Goal: Transaction & Acquisition: Purchase product/service

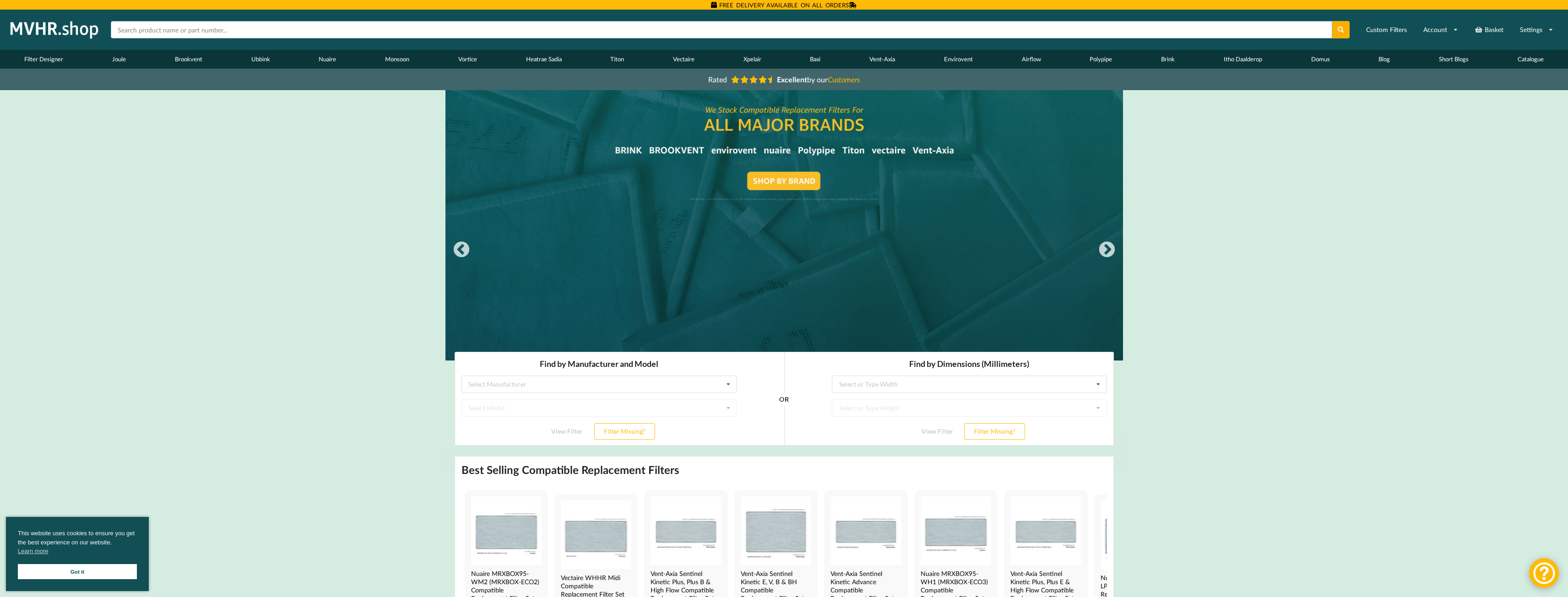
click at [204, 35] on input "text" at bounding box center [721, 29] width 1221 height 18
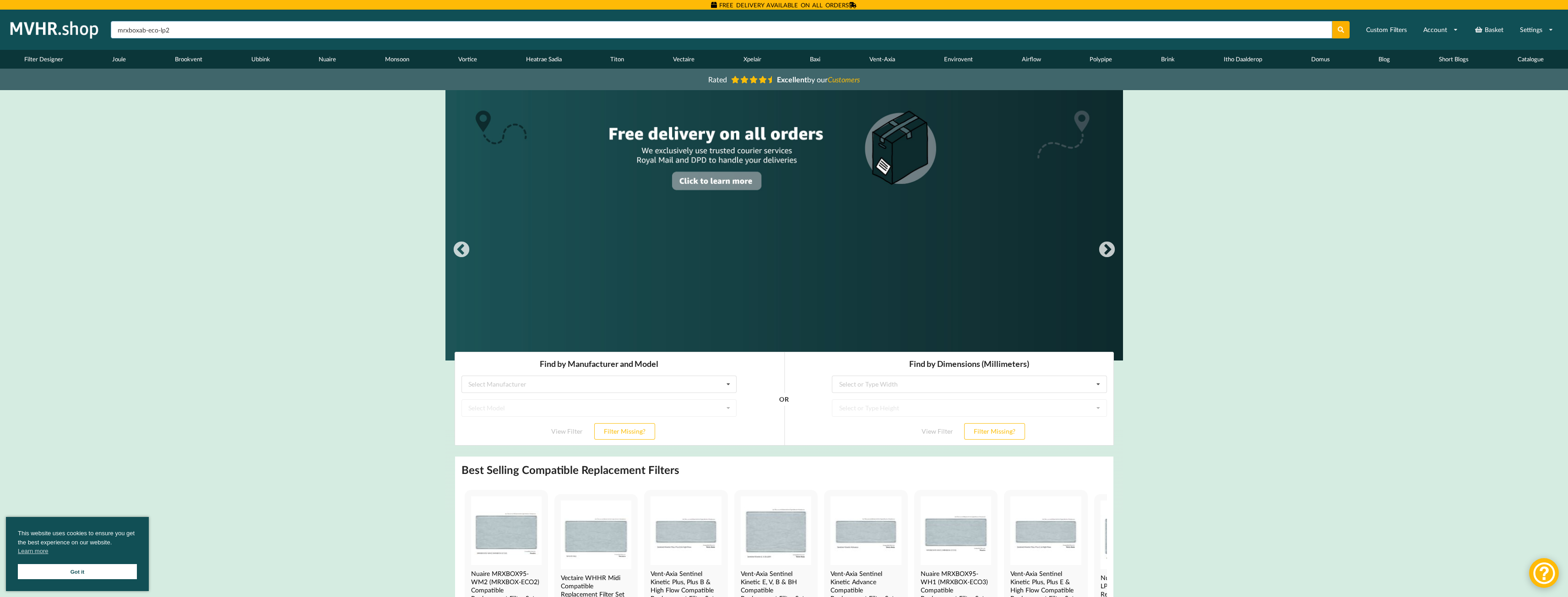
type input "mrxboxab-eco-lp2"
click at [1332, 21] on button at bounding box center [1340, 29] width 18 height 18
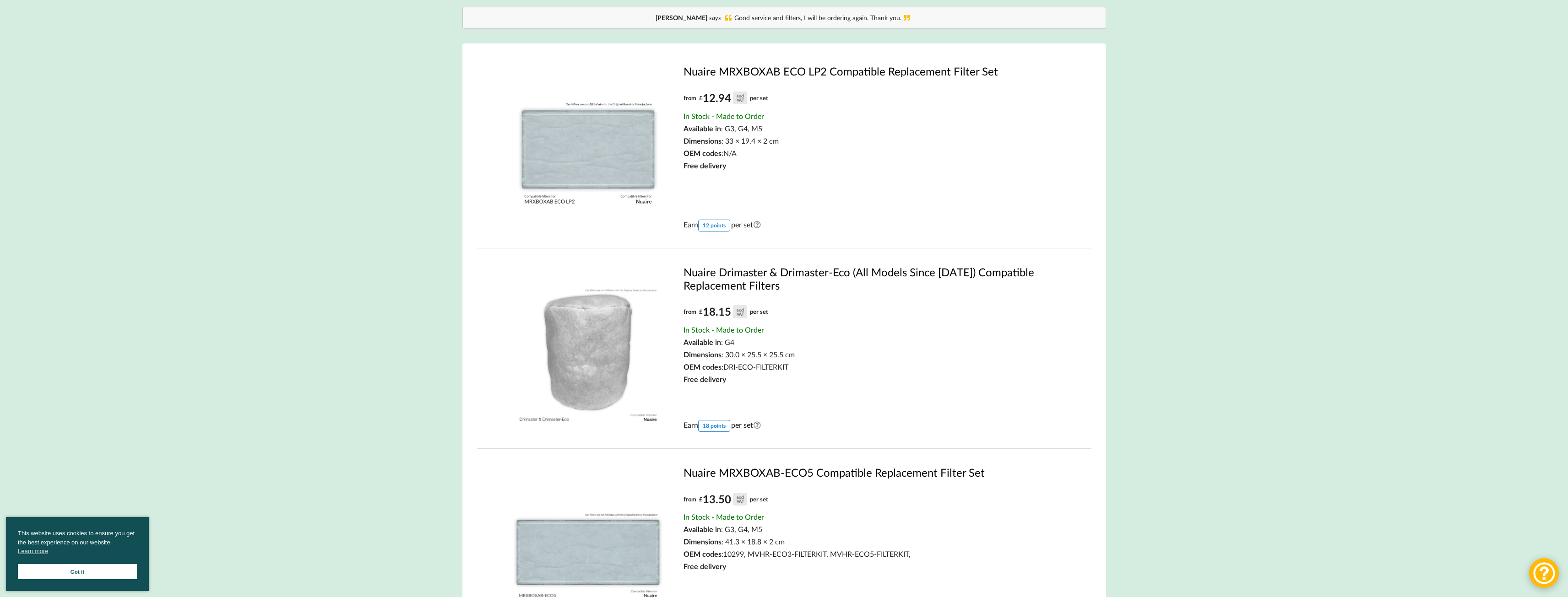
scroll to position [138, 0]
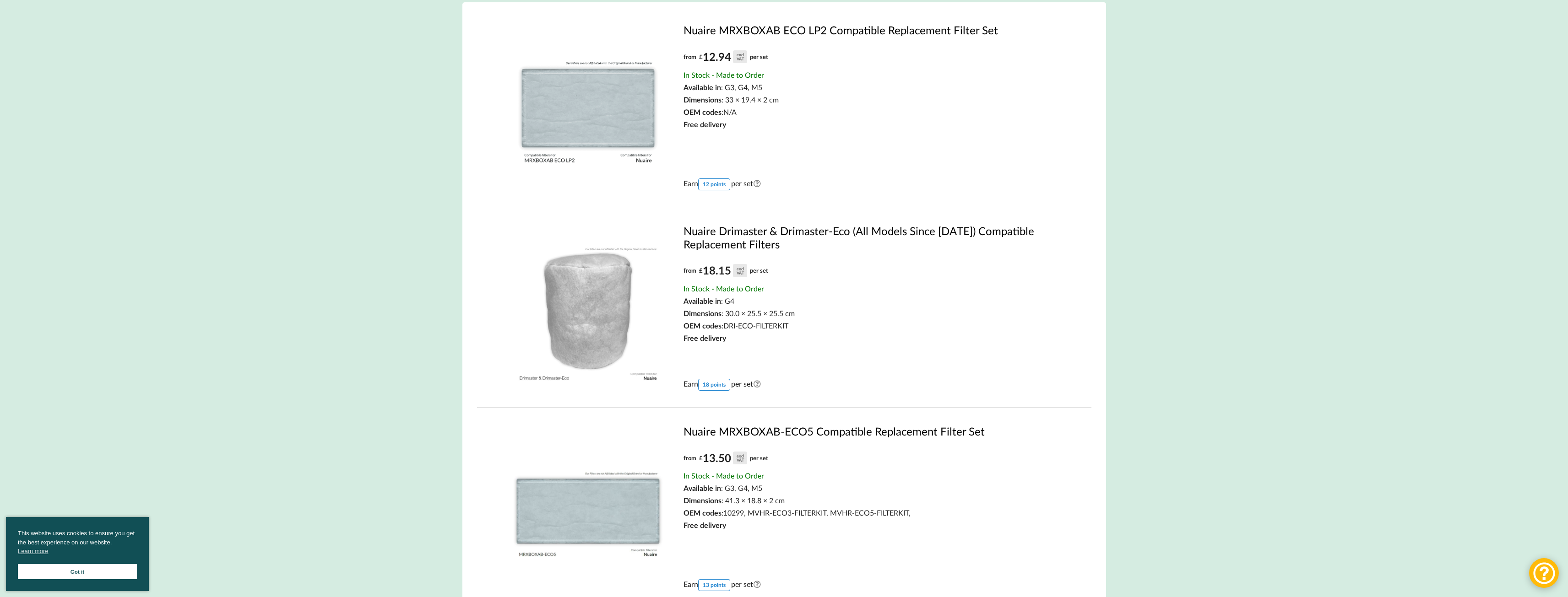
click at [621, 138] on img at bounding box center [588, 105] width 165 height 165
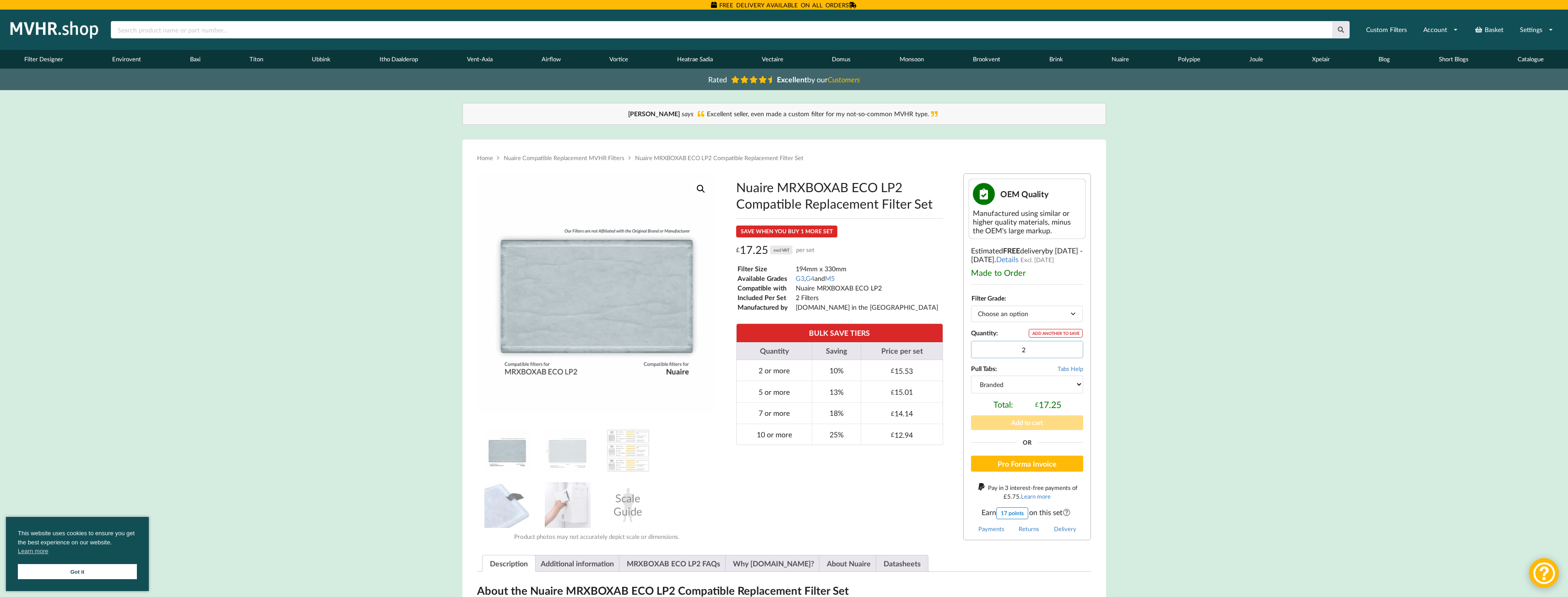
type input "2"
click at [1073, 346] on input "2" at bounding box center [1027, 350] width 112 height 18
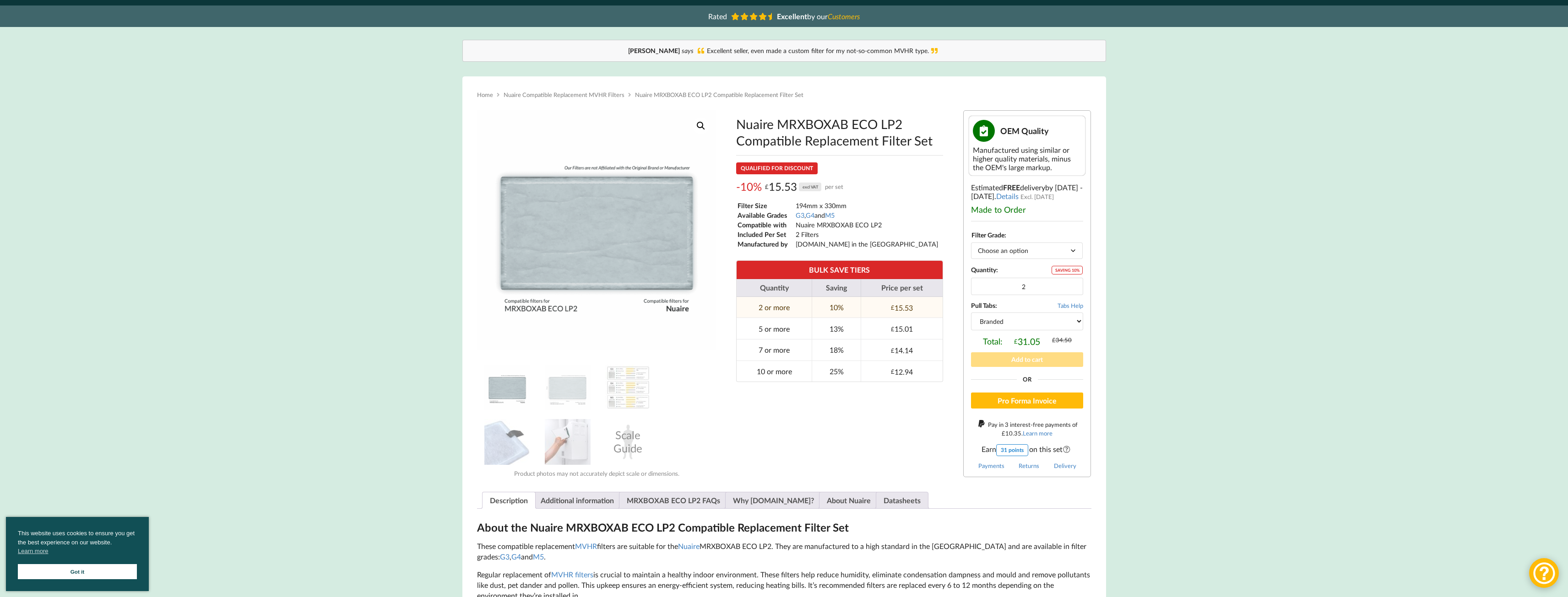
scroll to position [138, 0]
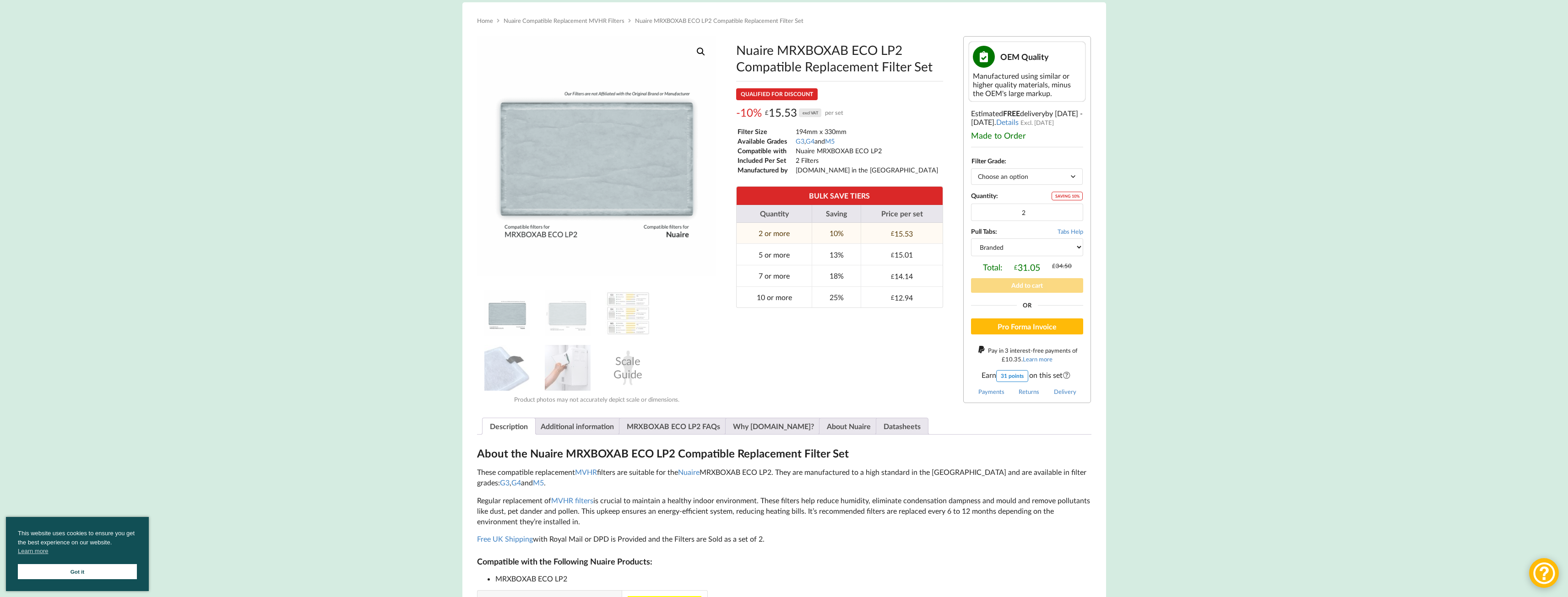
click at [1021, 284] on button "Add to cart" at bounding box center [1027, 285] width 112 height 14
click at [996, 179] on select "Choose an option G3 G4 M5" at bounding box center [1026, 176] width 111 height 16
click at [971, 168] on select "Choose an option G3 G4 M5" at bounding box center [1026, 176] width 111 height 16
select select "G4"
click at [1021, 286] on button "Add to cart" at bounding box center [1027, 285] width 112 height 14
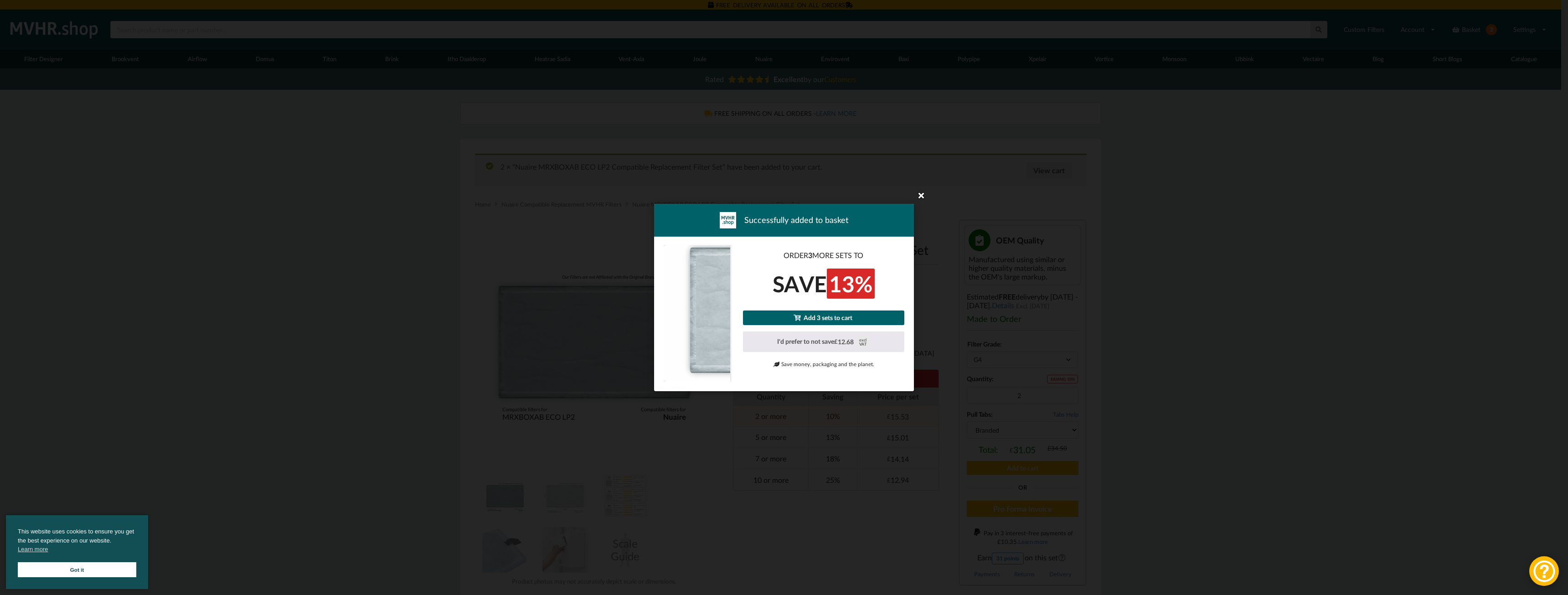
click at [918, 192] on icon at bounding box center [921, 195] width 15 height 15
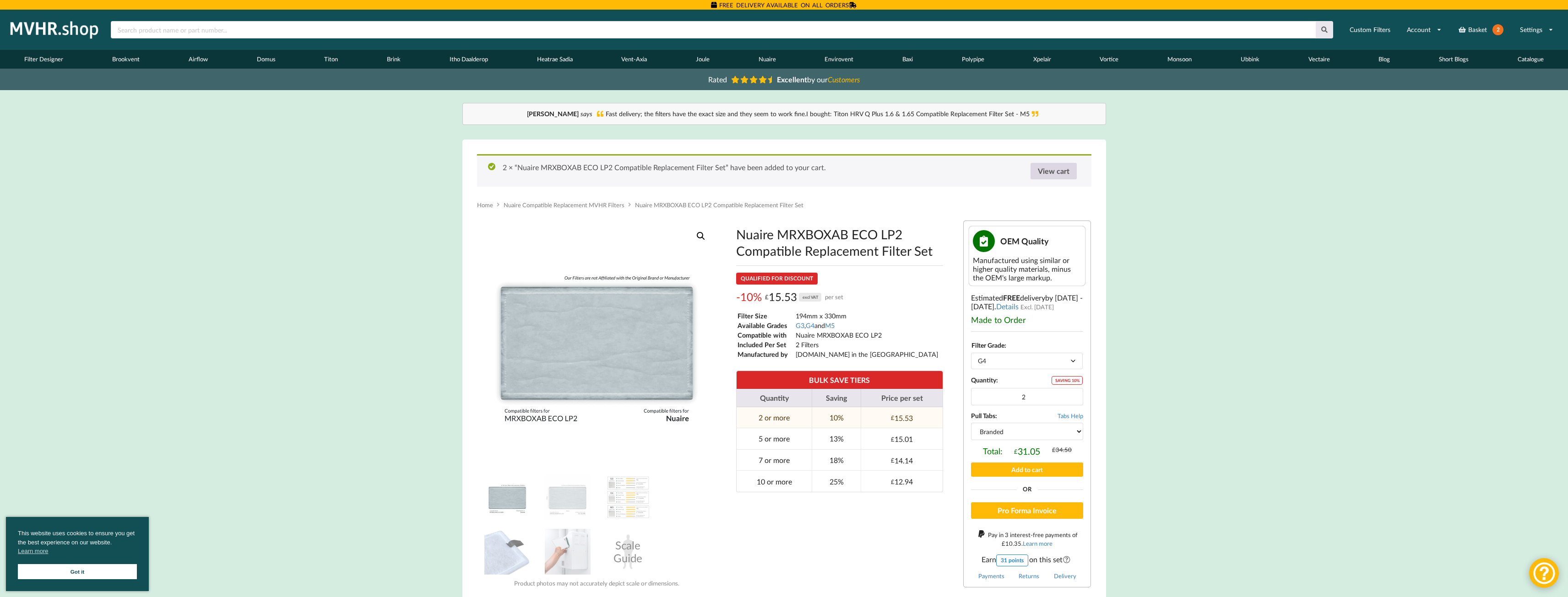
click at [1048, 166] on link "View cart" at bounding box center [1054, 171] width 46 height 16
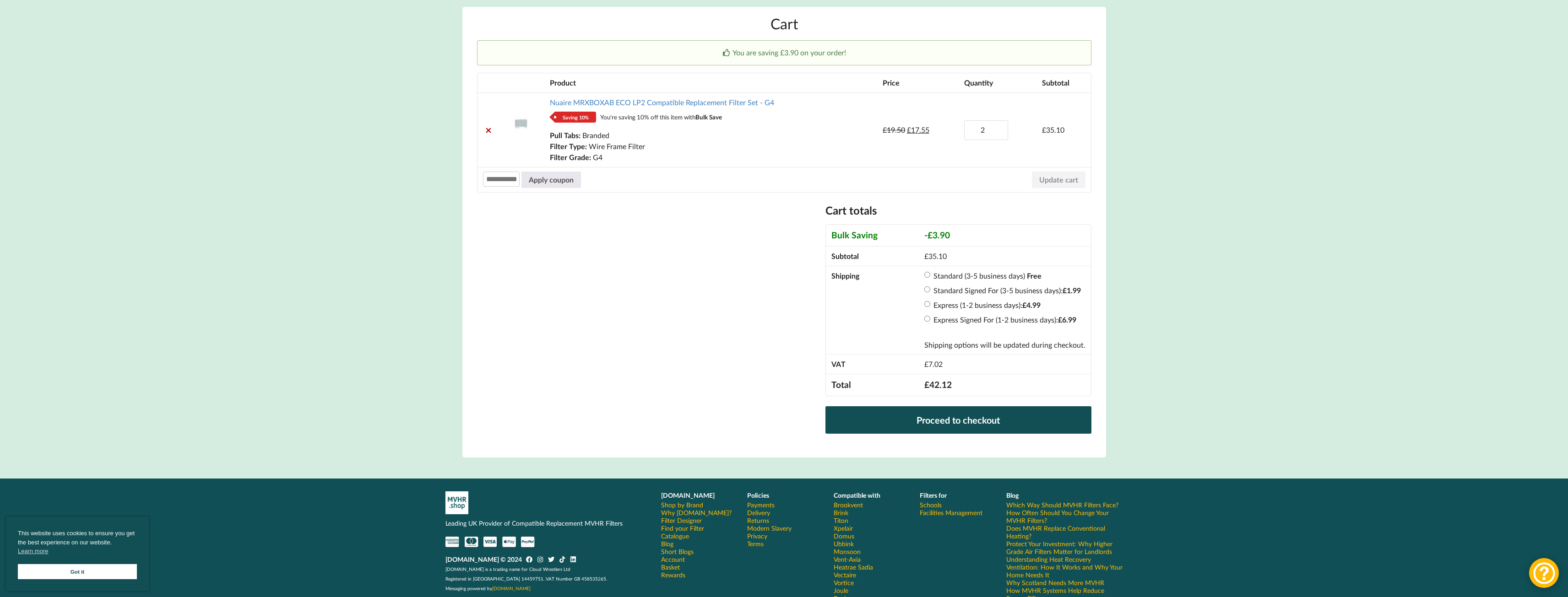
scroll to position [138, 0]
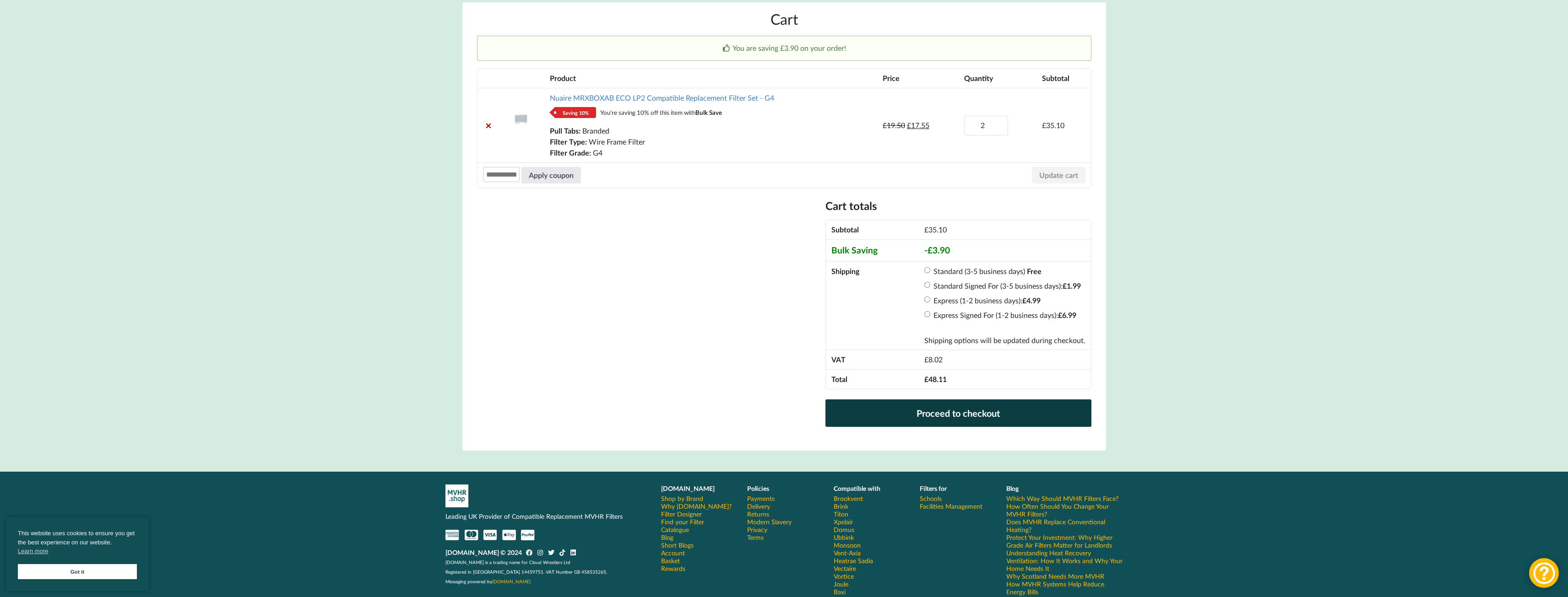
click at [969, 411] on link "Proceed to checkout" at bounding box center [958, 413] width 265 height 28
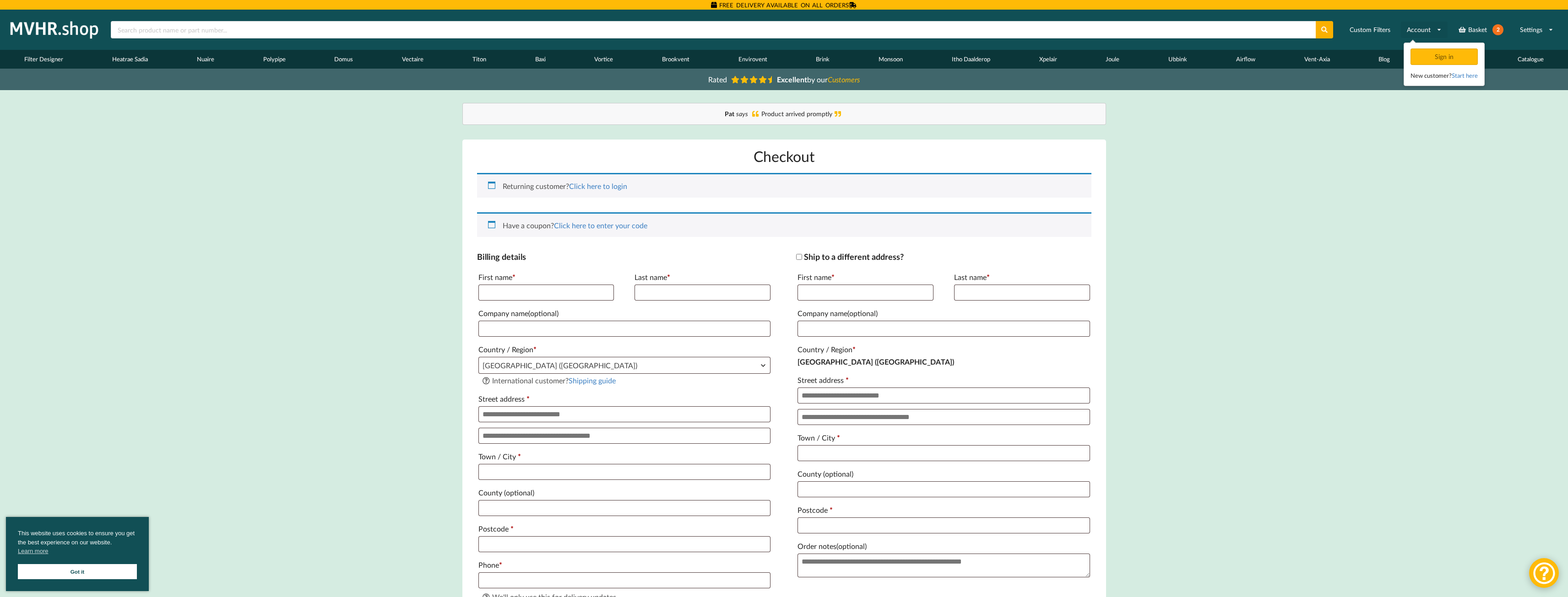
click at [1428, 29] on link "Account" at bounding box center [1424, 29] width 47 height 16
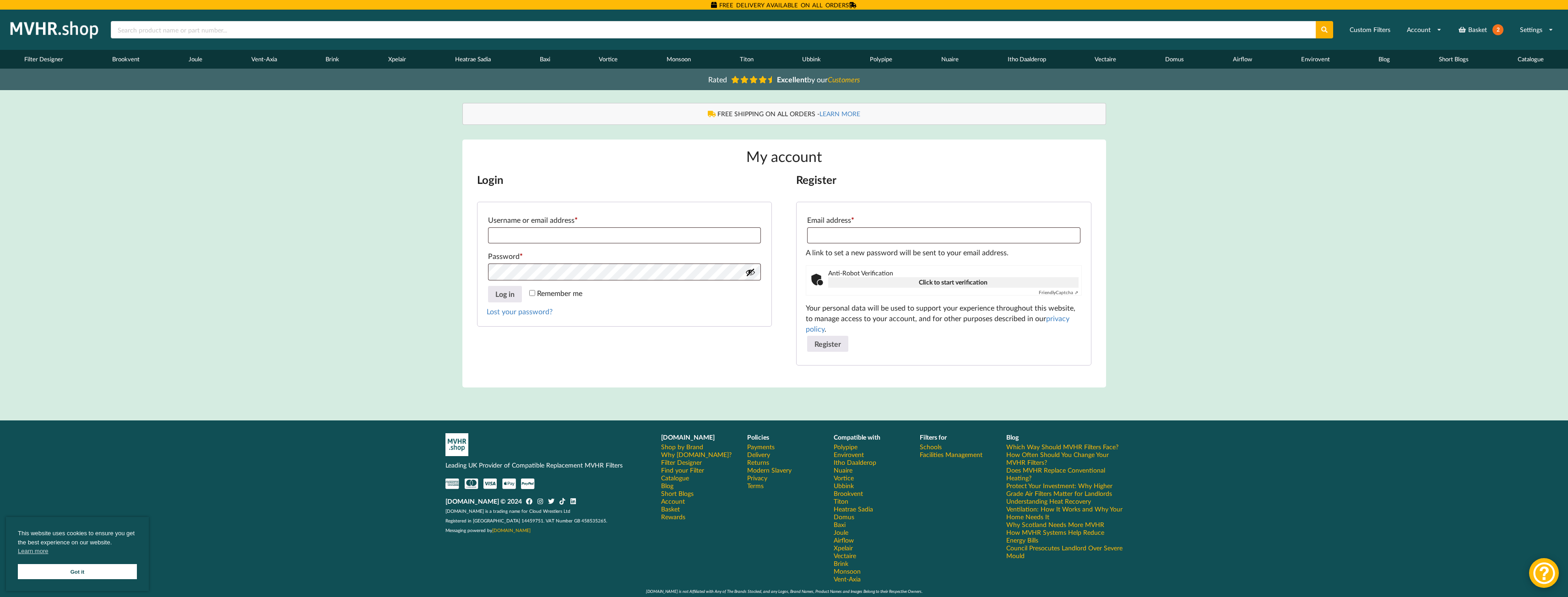
click at [1427, 29] on link "Account" at bounding box center [1424, 29] width 47 height 16
click at [852, 237] on input "Email address * Required" at bounding box center [943, 235] width 273 height 16
type input "**********"
click at [502, 245] on p "Username or email address * Required" at bounding box center [624, 227] width 276 height 33
click at [502, 234] on input "Username or email address * Required" at bounding box center [624, 235] width 273 height 16
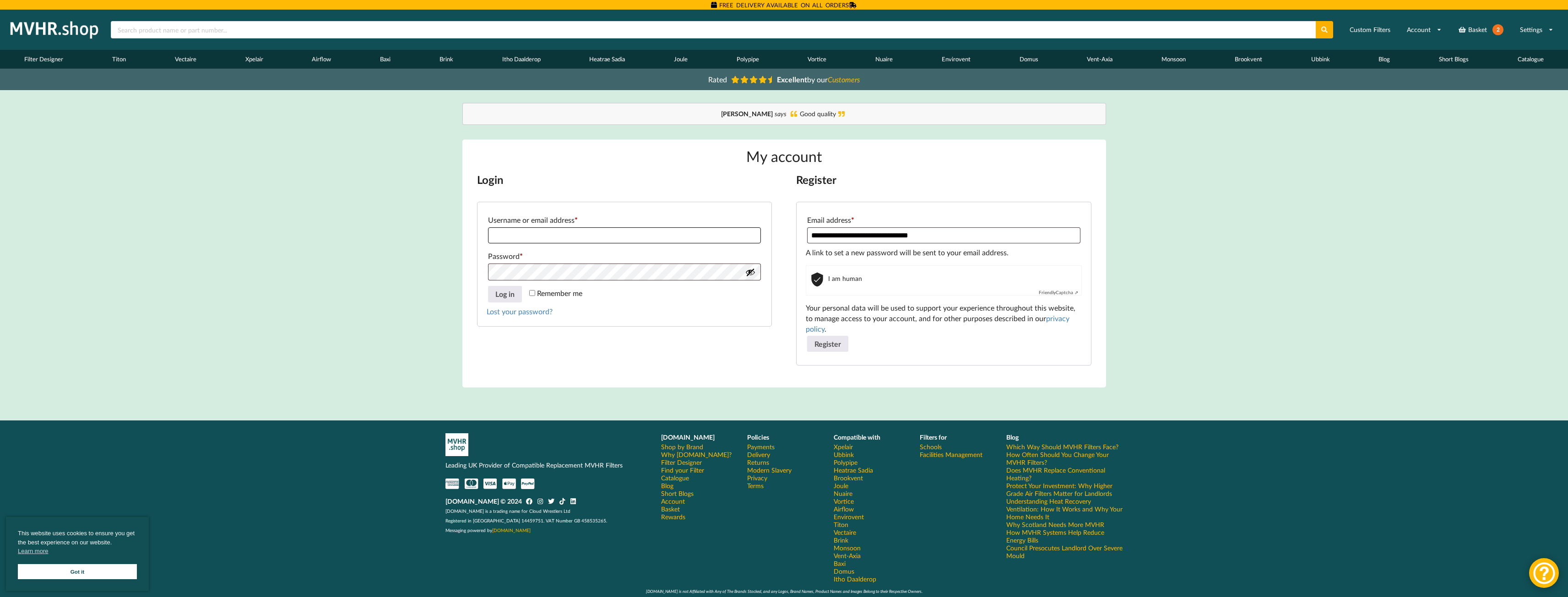
type input "**********"
drag, startPoint x: 624, startPoint y: 236, endPoint x: 457, endPoint y: 233, distance: 167.0
click at [457, 233] on div "**********" at bounding box center [784, 245] width 677 height 284
click at [823, 348] on button "Register" at bounding box center [828, 343] width 42 height 16
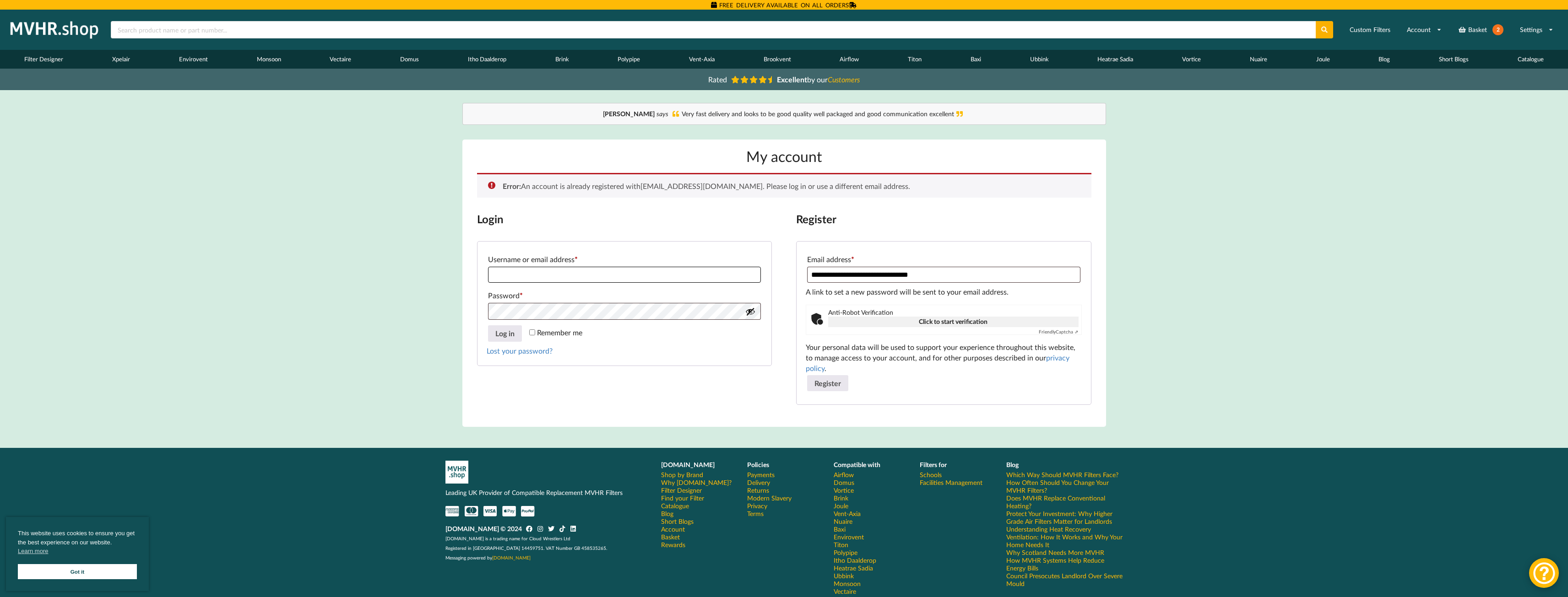
click at [540, 274] on input "Username or email address * Required" at bounding box center [624, 274] width 273 height 16
type input "**********"
click at [509, 353] on link "Lost your password?" at bounding box center [520, 350] width 66 height 8
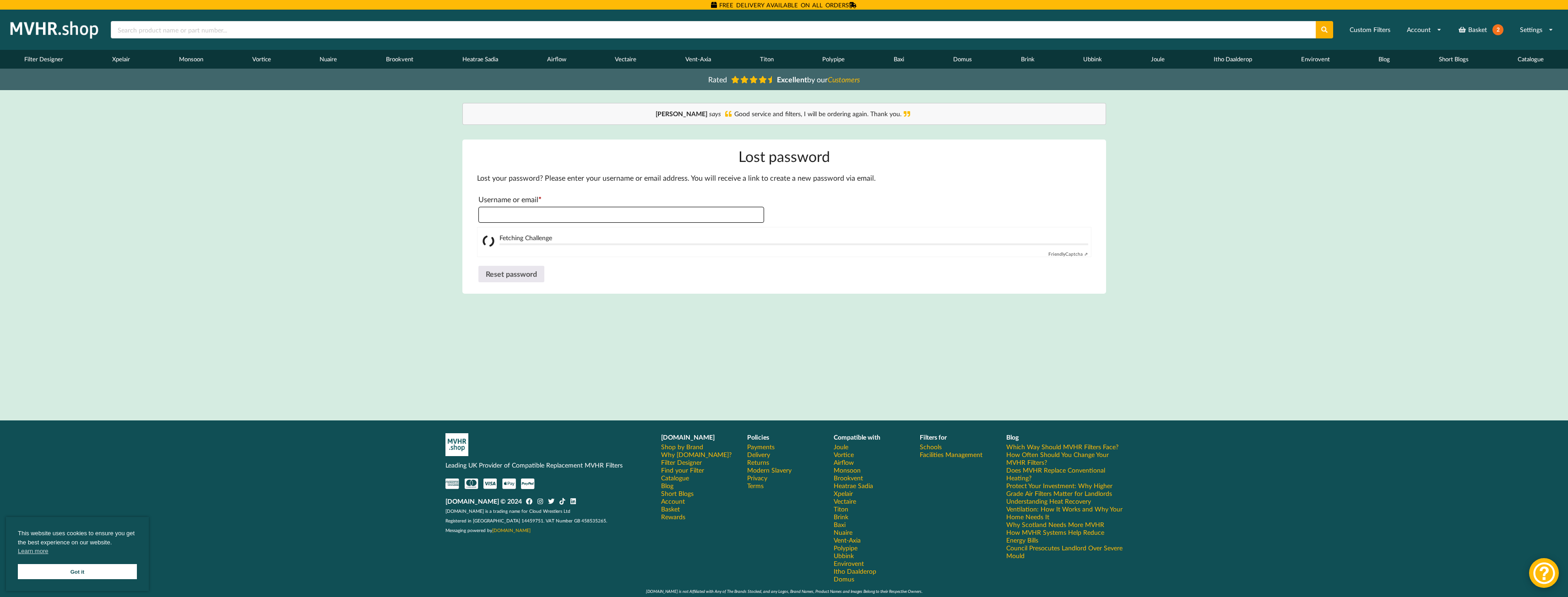
click at [523, 217] on input "Username or email * Required" at bounding box center [621, 214] width 286 height 16
type input "**********"
click at [514, 275] on button "Reset password" at bounding box center [511, 274] width 66 height 16
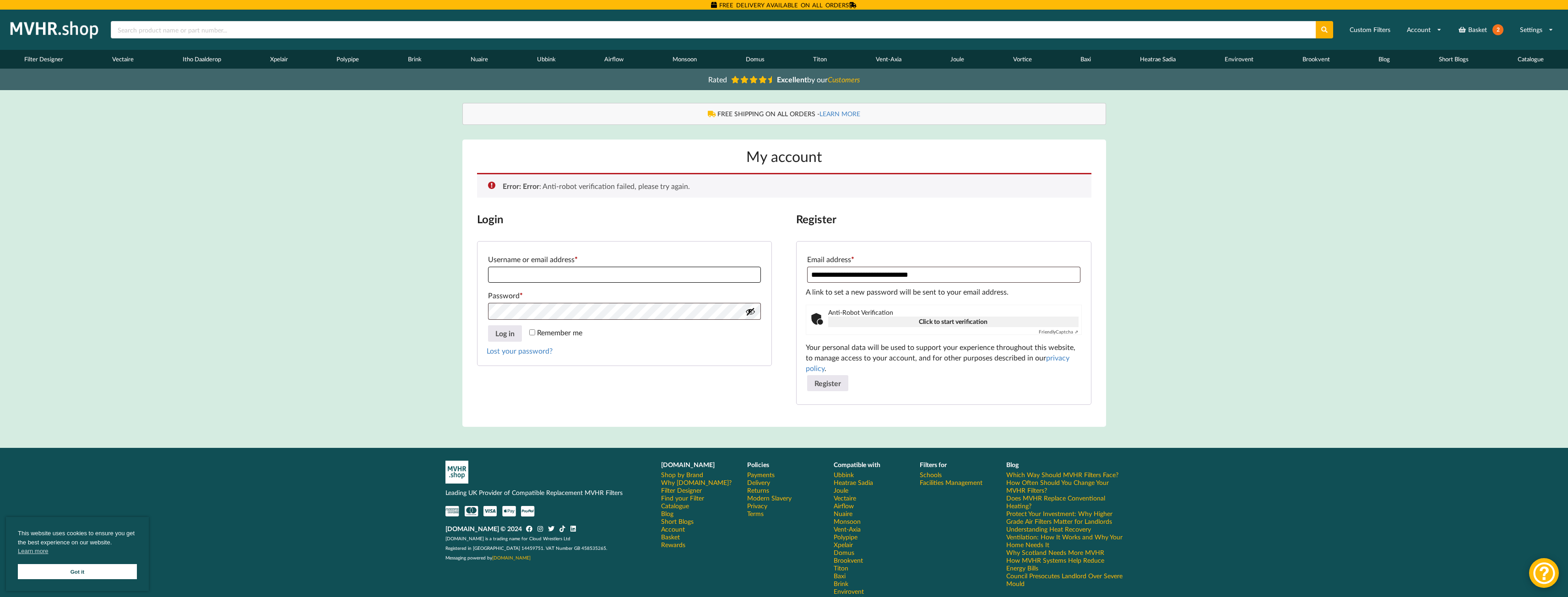
click at [527, 274] on input "Username or email address * Required" at bounding box center [624, 274] width 273 height 16
type input "**********"
click at [753, 317] on button "Show password" at bounding box center [750, 311] width 10 height 10
click at [509, 334] on button "Log in" at bounding box center [505, 333] width 34 height 16
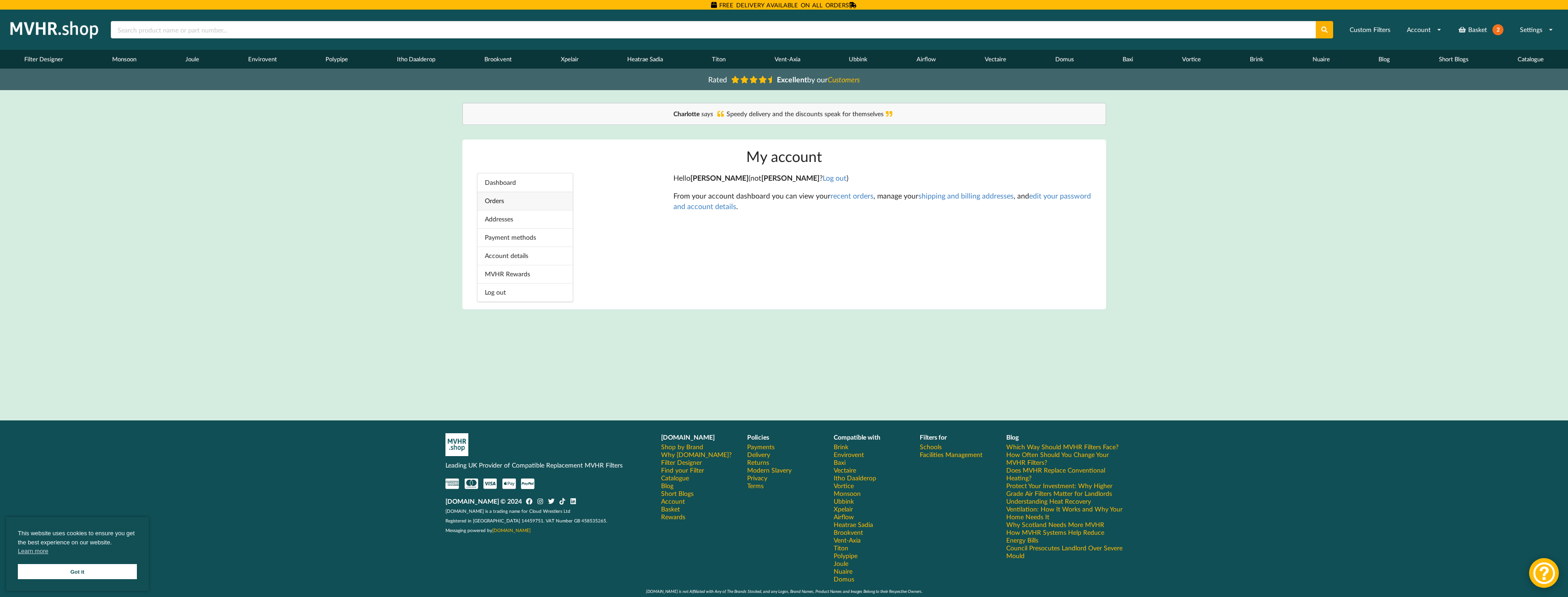
click at [493, 201] on link "Orders" at bounding box center [525, 201] width 95 height 18
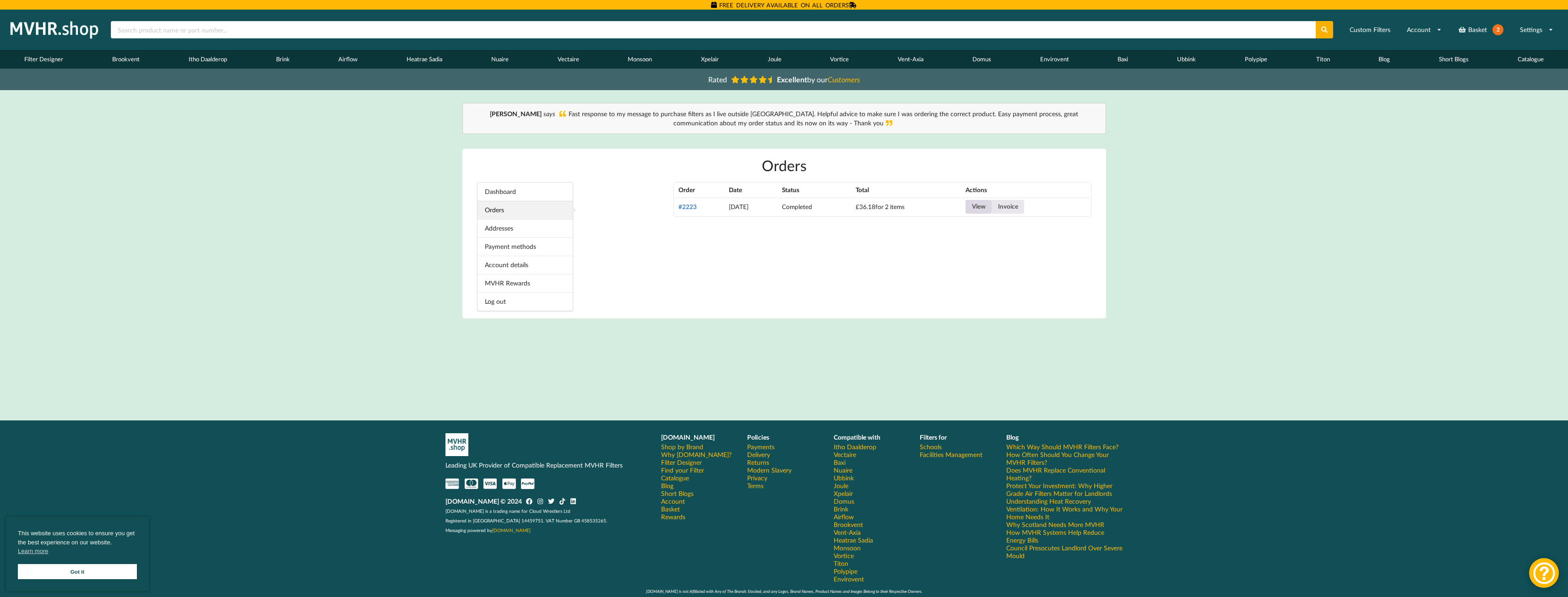
click at [992, 205] on link "View" at bounding box center [978, 207] width 26 height 14
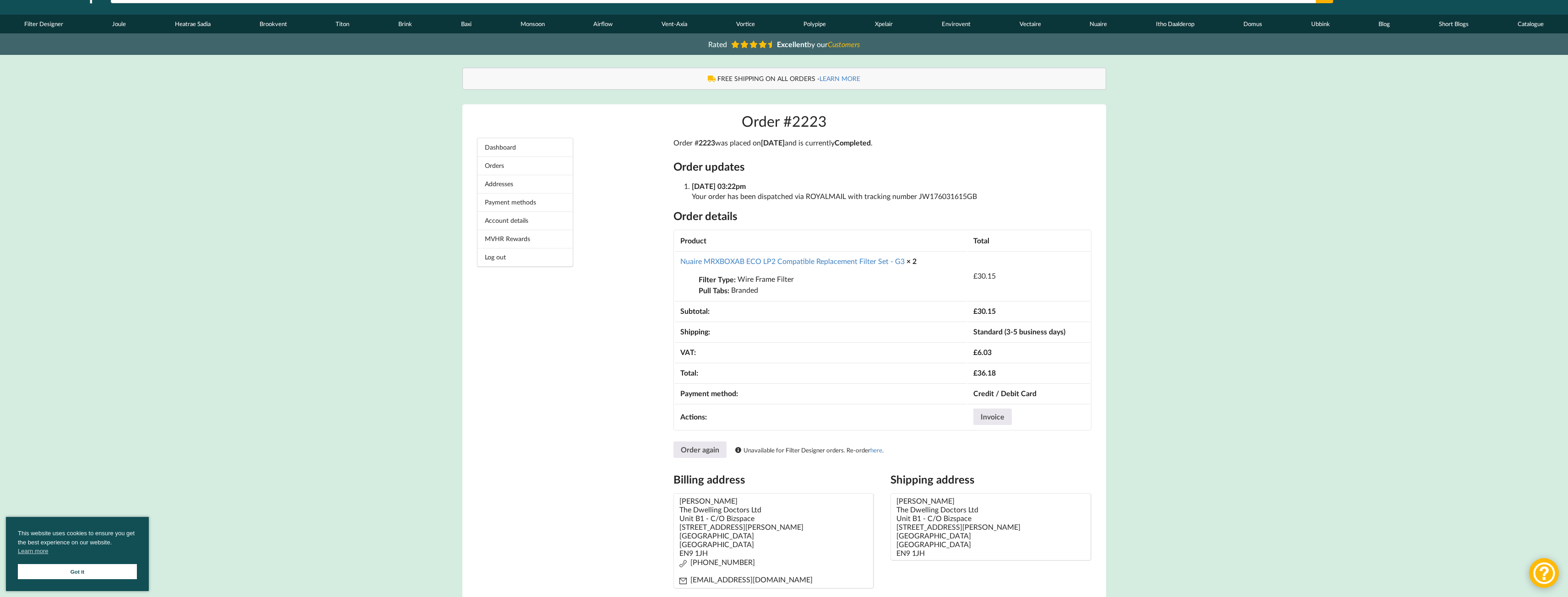
scroll to position [183, 0]
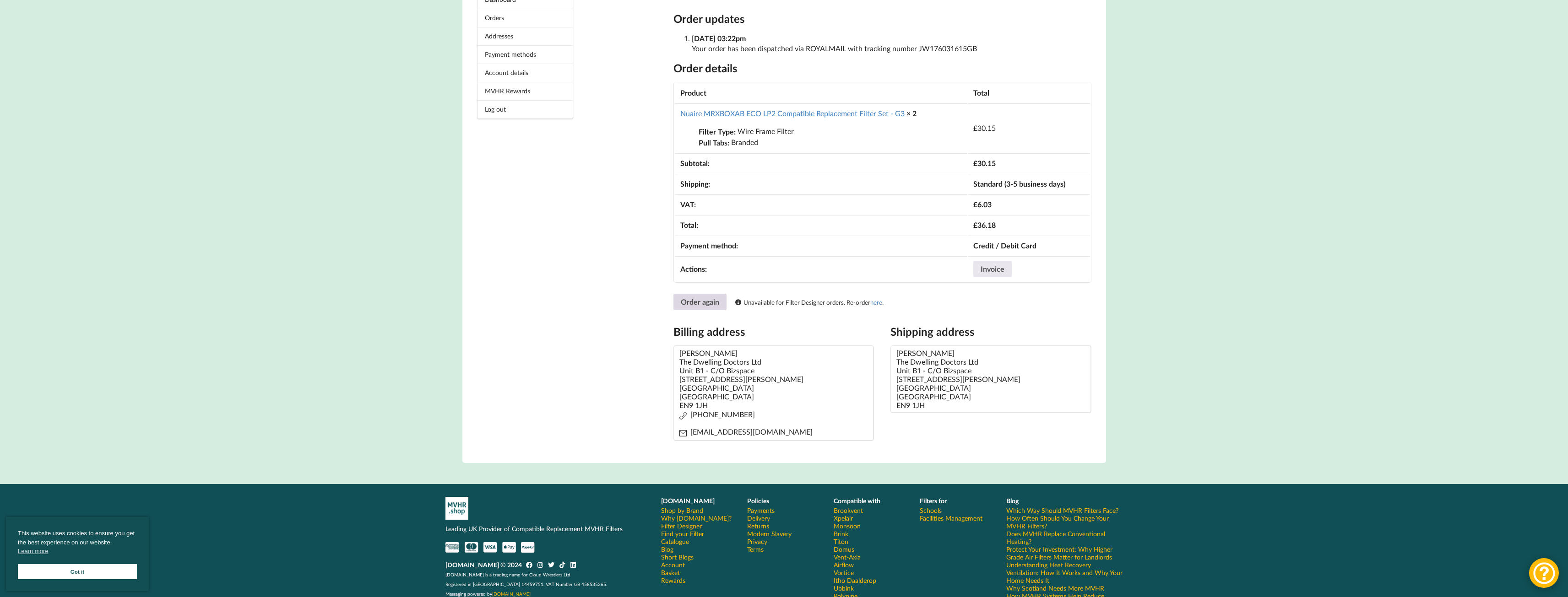
click at [705, 303] on link "Order again" at bounding box center [699, 301] width 53 height 16
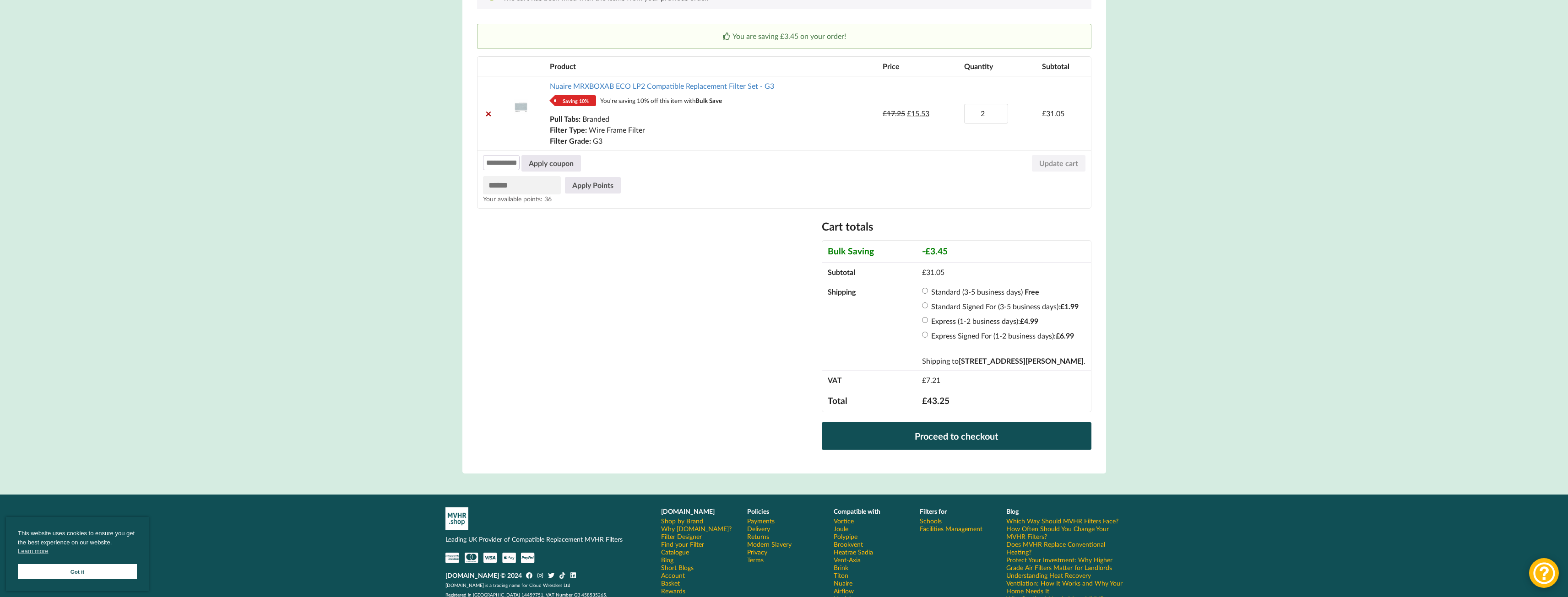
scroll to position [229, 0]
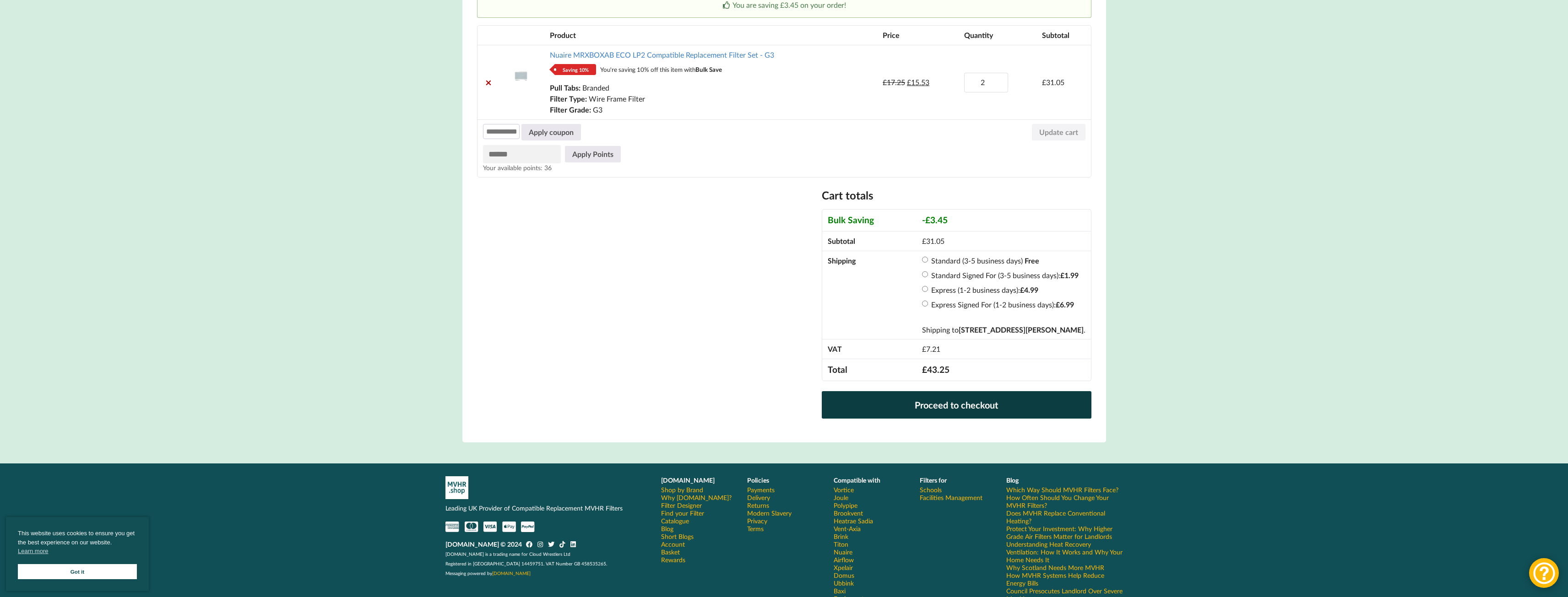
click at [865, 405] on link "Proceed to checkout" at bounding box center [956, 405] width 269 height 28
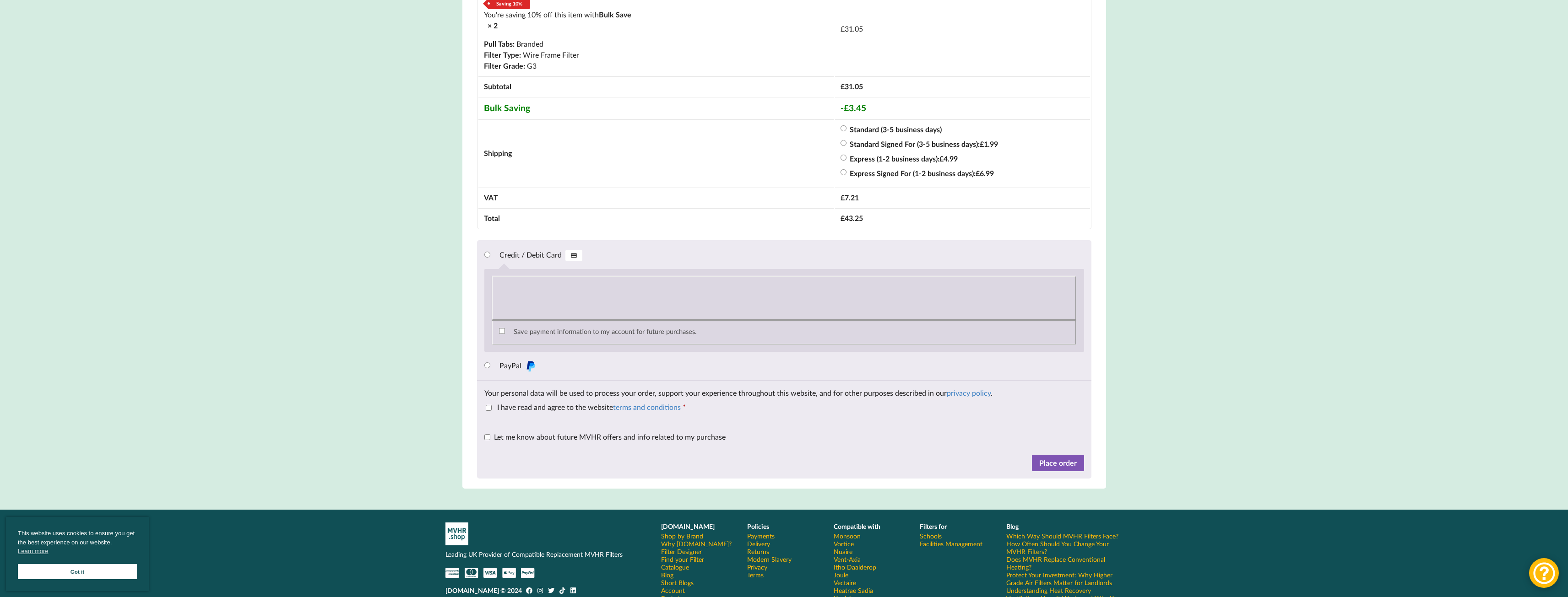
scroll to position [732, 0]
click at [499, 337] on p "Save payment information to my account for future purchases." at bounding box center [783, 330] width 573 height 16
click at [1065, 469] on button "Place order" at bounding box center [1058, 462] width 52 height 16
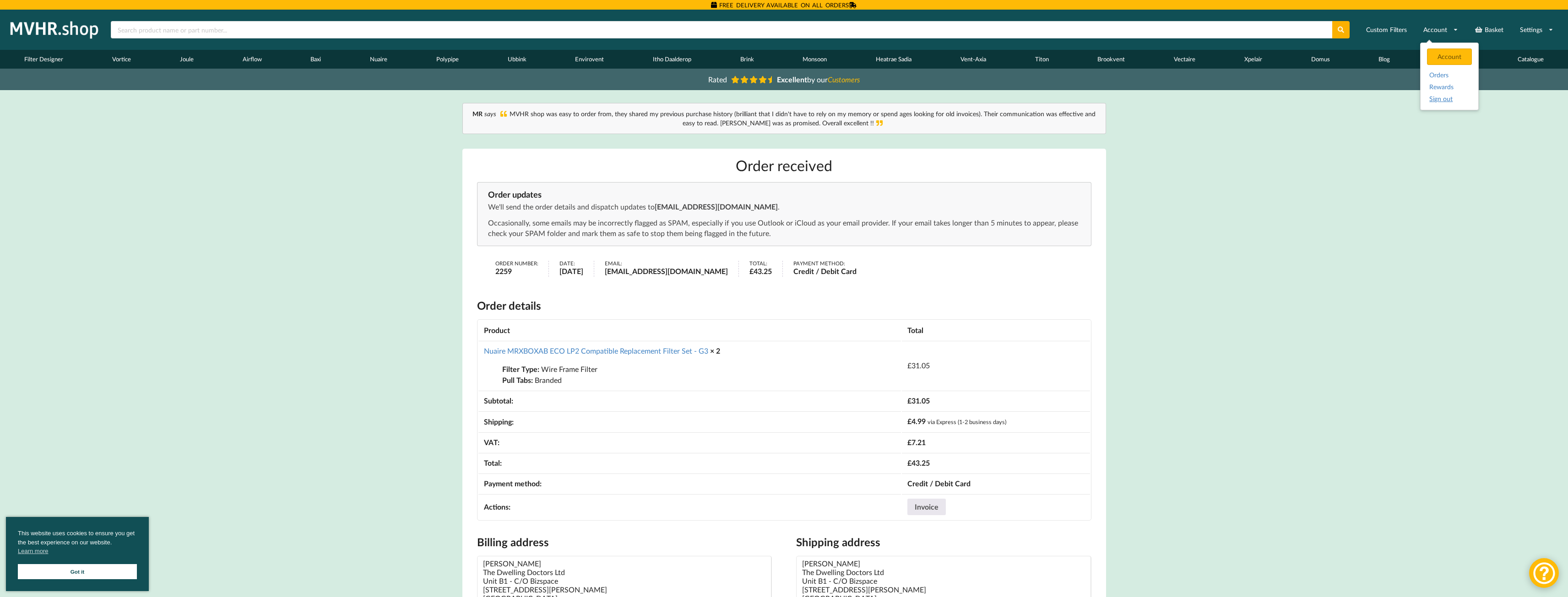
click at [1437, 100] on link "Sign out" at bounding box center [1449, 98] width 40 height 8
